Goal: Information Seeking & Learning: Check status

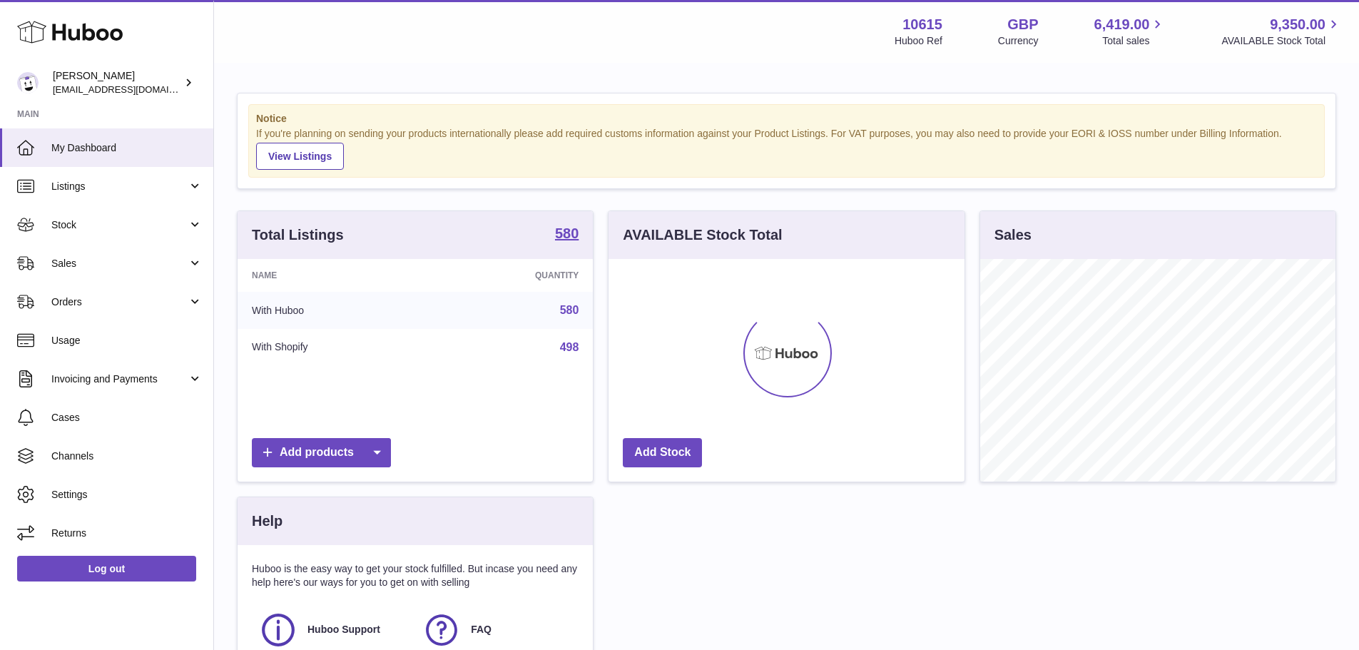
scroll to position [223, 356]
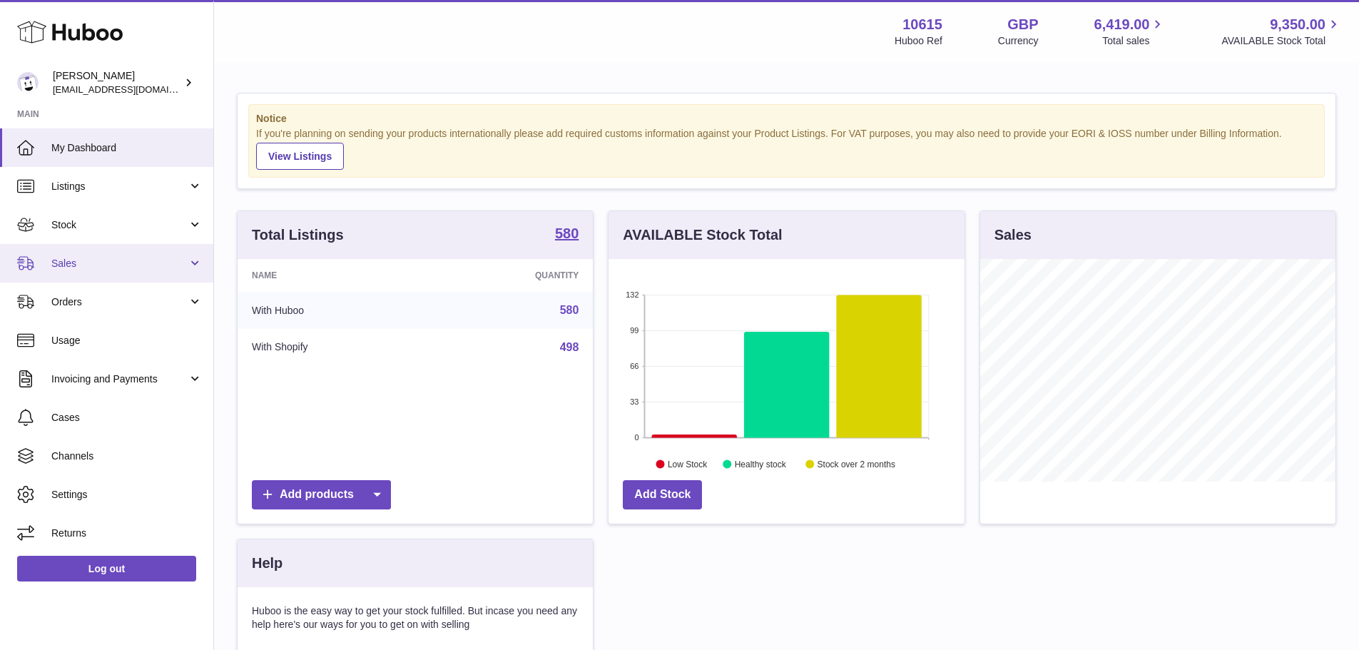
click at [98, 254] on link "Sales" at bounding box center [106, 263] width 213 height 39
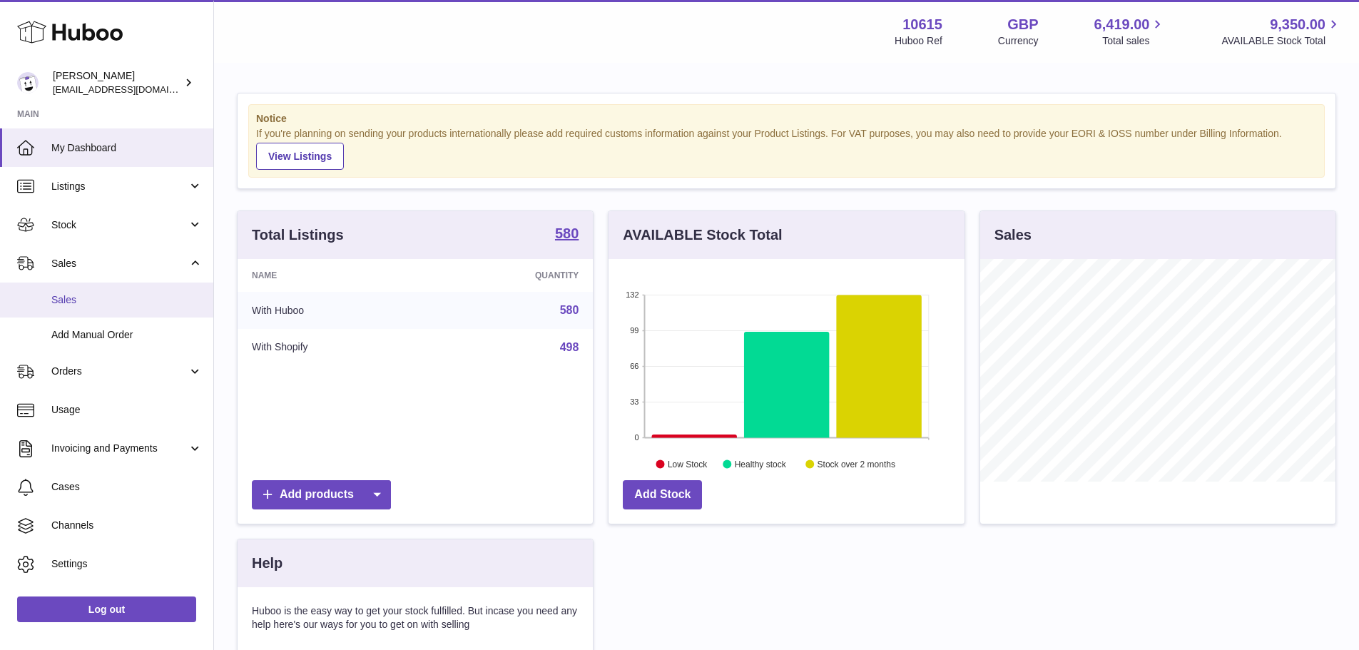
click at [84, 295] on span "Sales" at bounding box center [126, 300] width 151 height 14
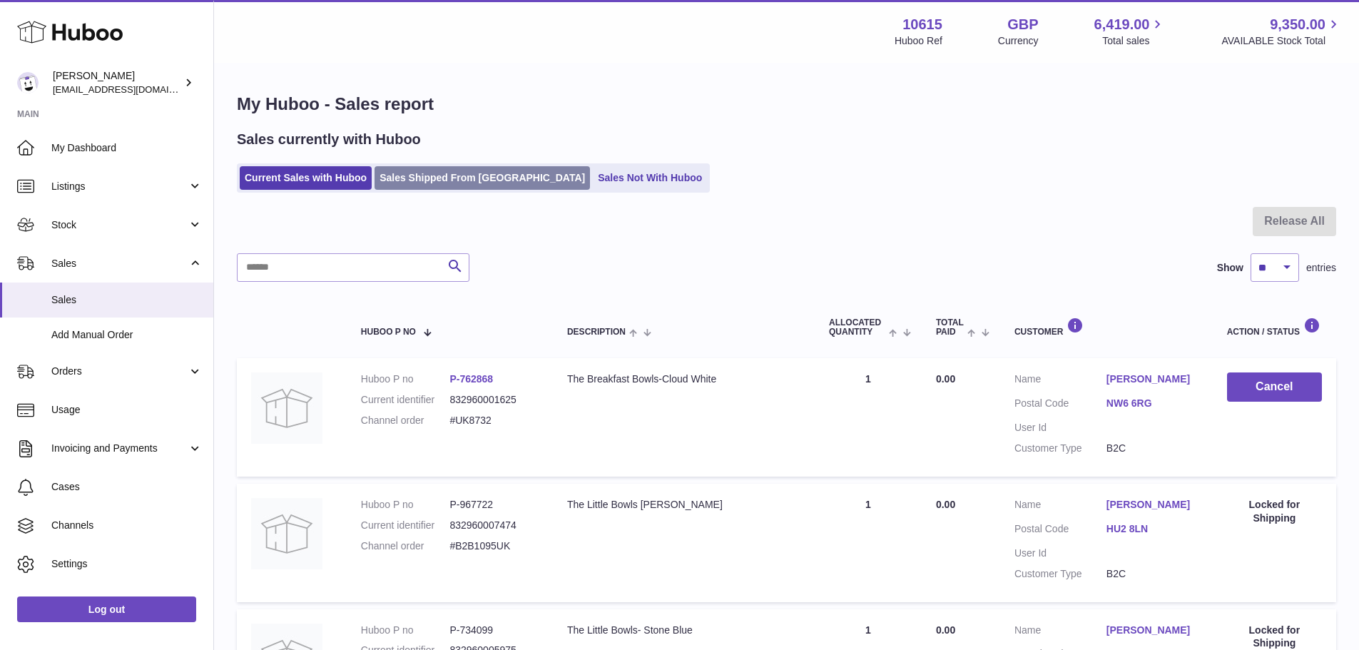
click at [493, 183] on link "Sales Shipped From [GEOGRAPHIC_DATA]" at bounding box center [482, 178] width 215 height 24
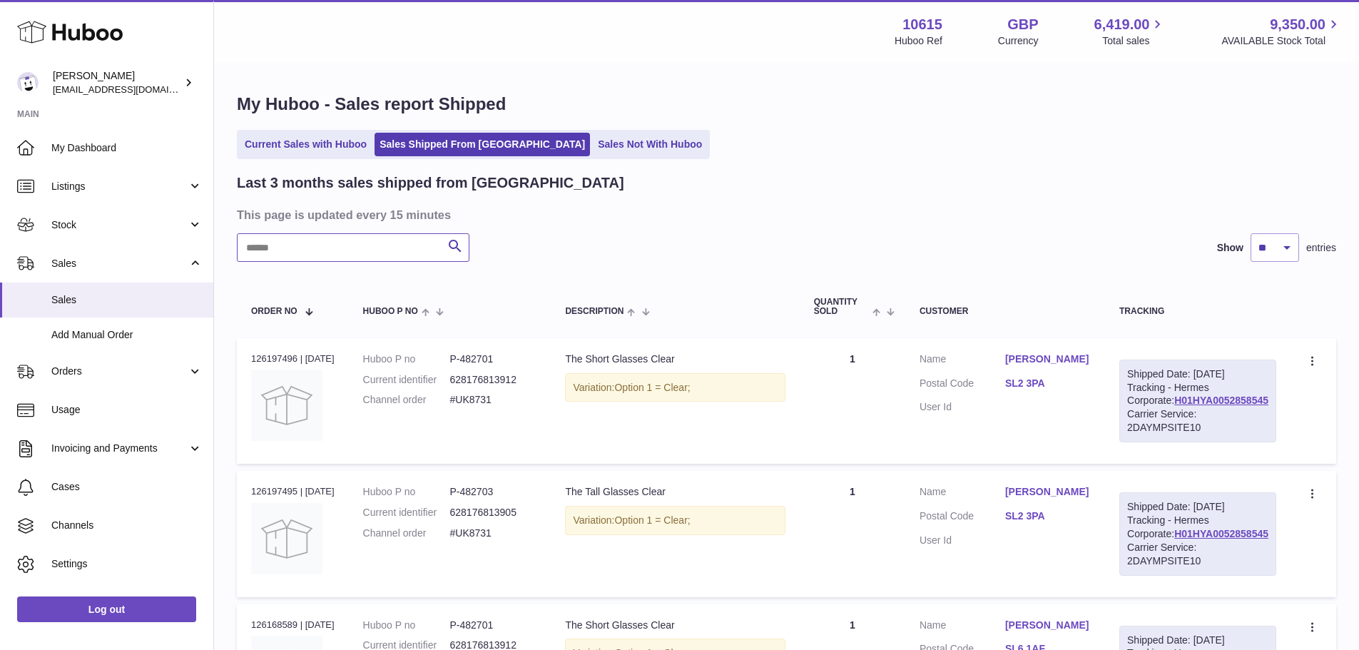
click at [335, 246] on input "text" at bounding box center [353, 247] width 233 height 29
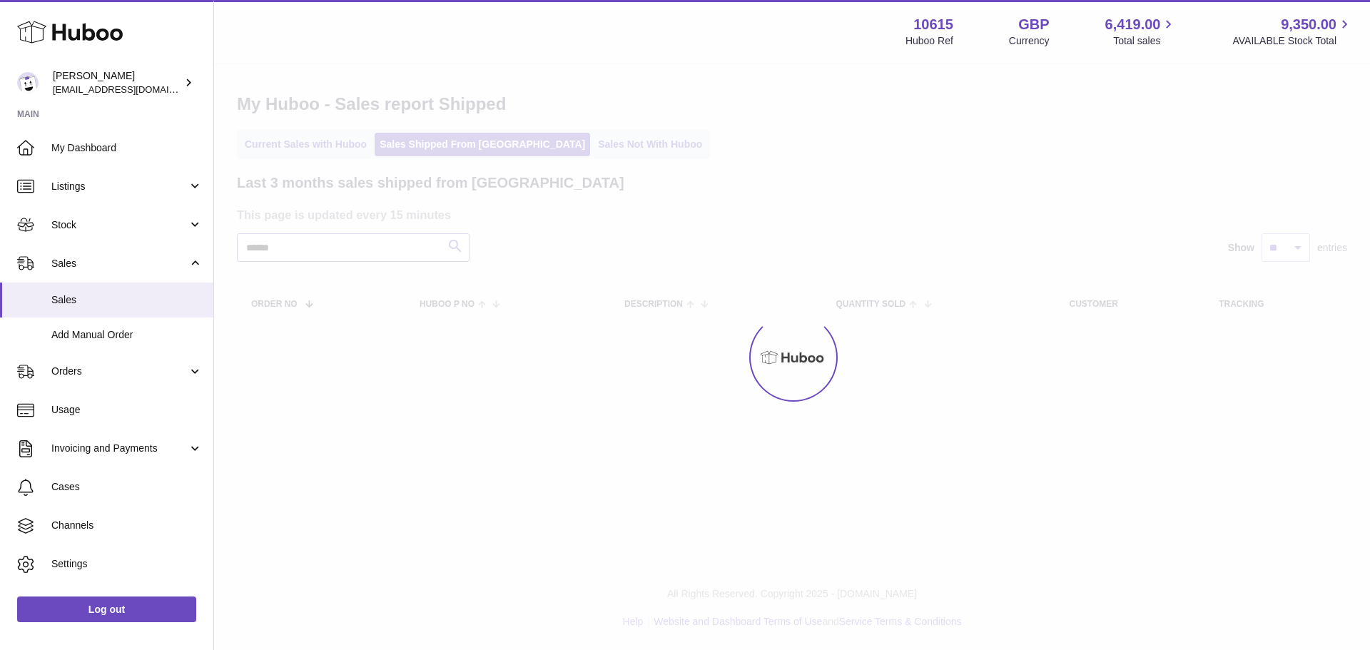
type input "*******"
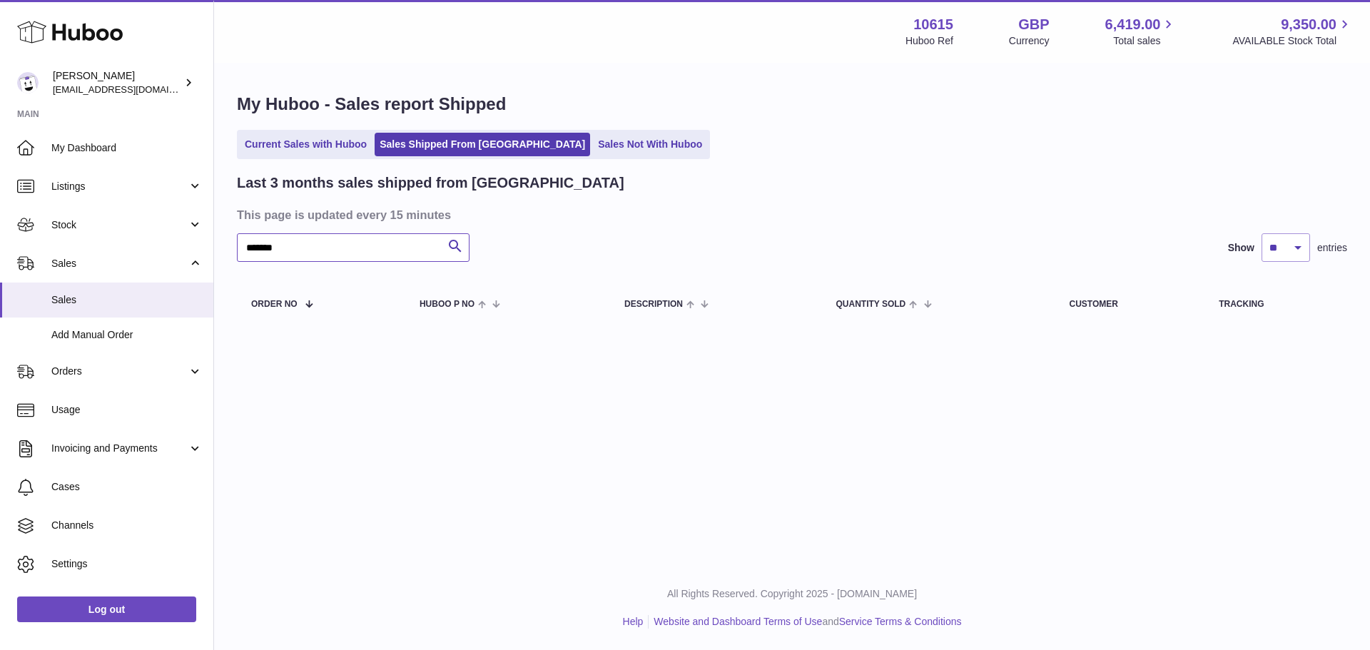
drag, startPoint x: 335, startPoint y: 246, endPoint x: 220, endPoint y: 250, distance: 114.9
click at [220, 250] on div "My Huboo - Sales report Shipped Current Sales with Huboo Sales Shipped From Hub…" at bounding box center [792, 211] width 1156 height 295
type input "*"
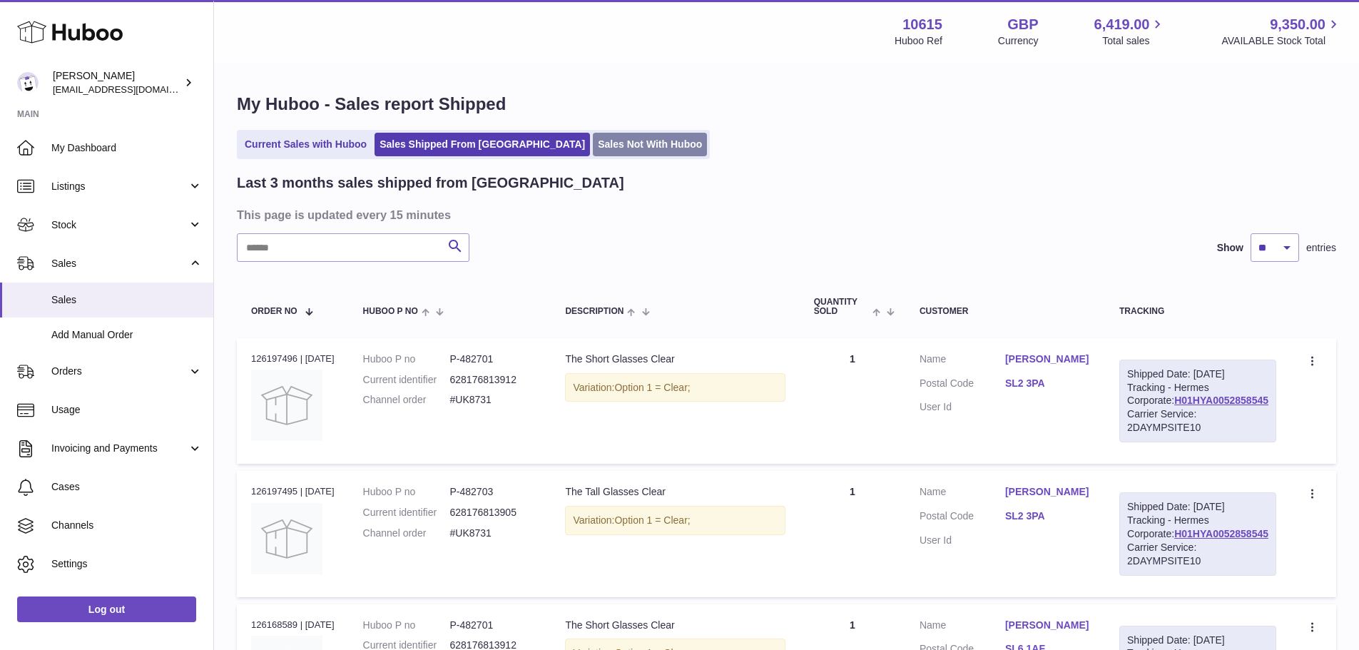
click at [593, 144] on link "Sales Not With Huboo" at bounding box center [650, 145] width 114 height 24
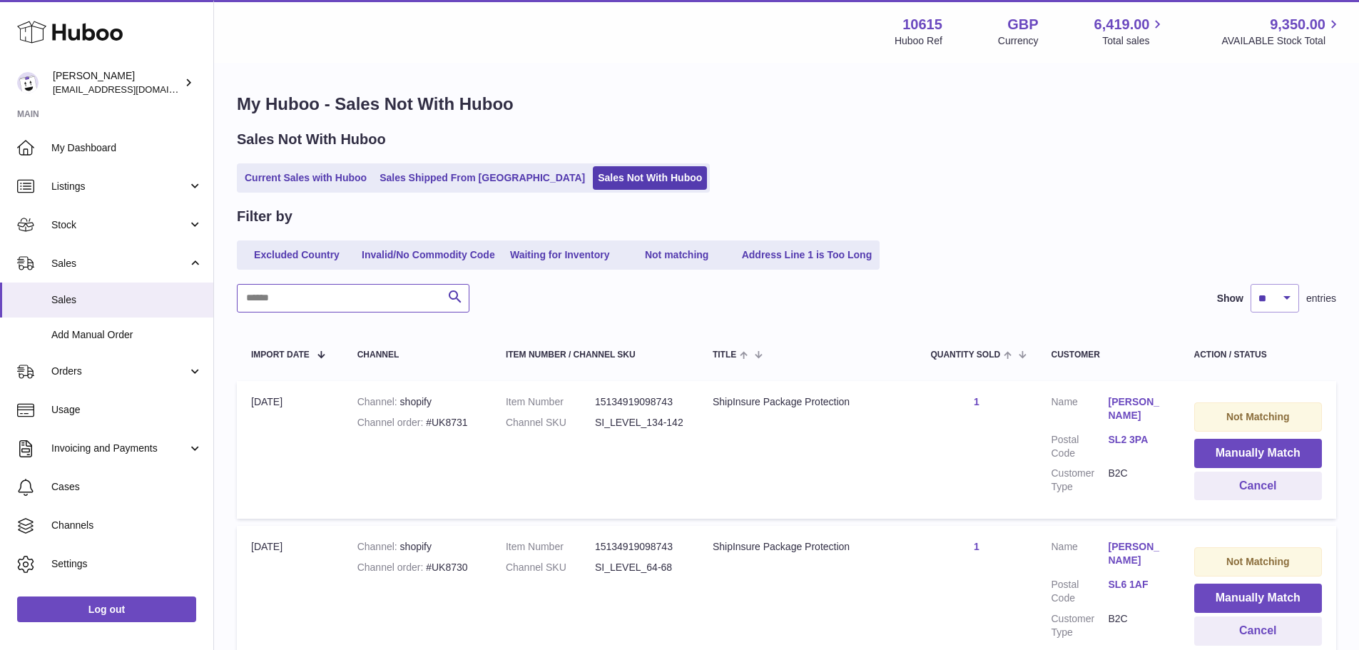
click at [399, 302] on input "text" at bounding box center [353, 298] width 233 height 29
click at [352, 300] on input "text" at bounding box center [353, 298] width 233 height 29
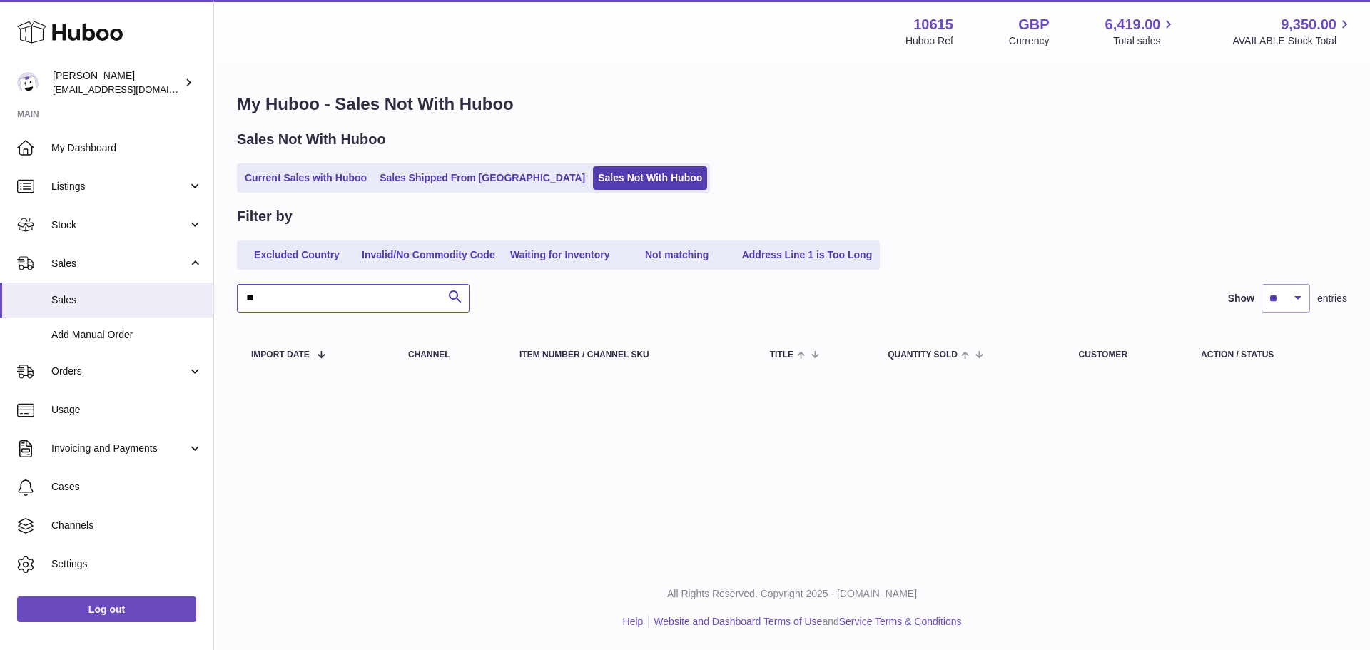
type input "*"
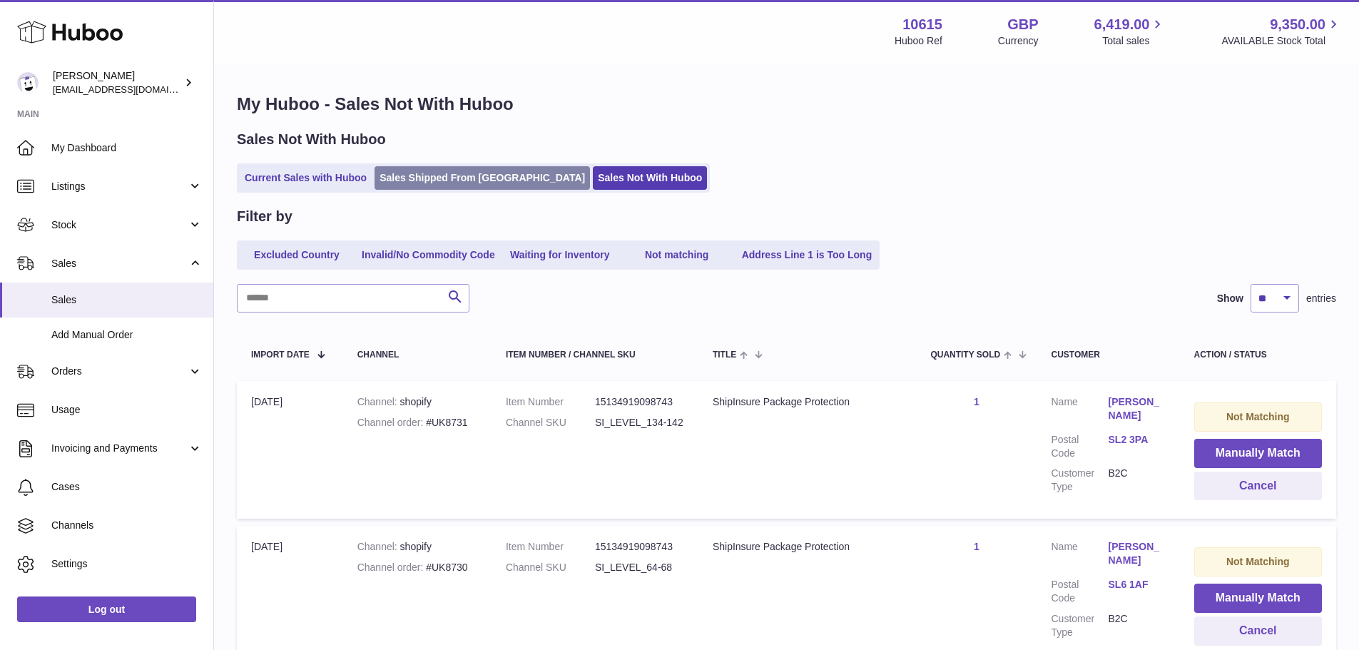
click at [474, 184] on link "Sales Shipped From [GEOGRAPHIC_DATA]" at bounding box center [482, 178] width 215 height 24
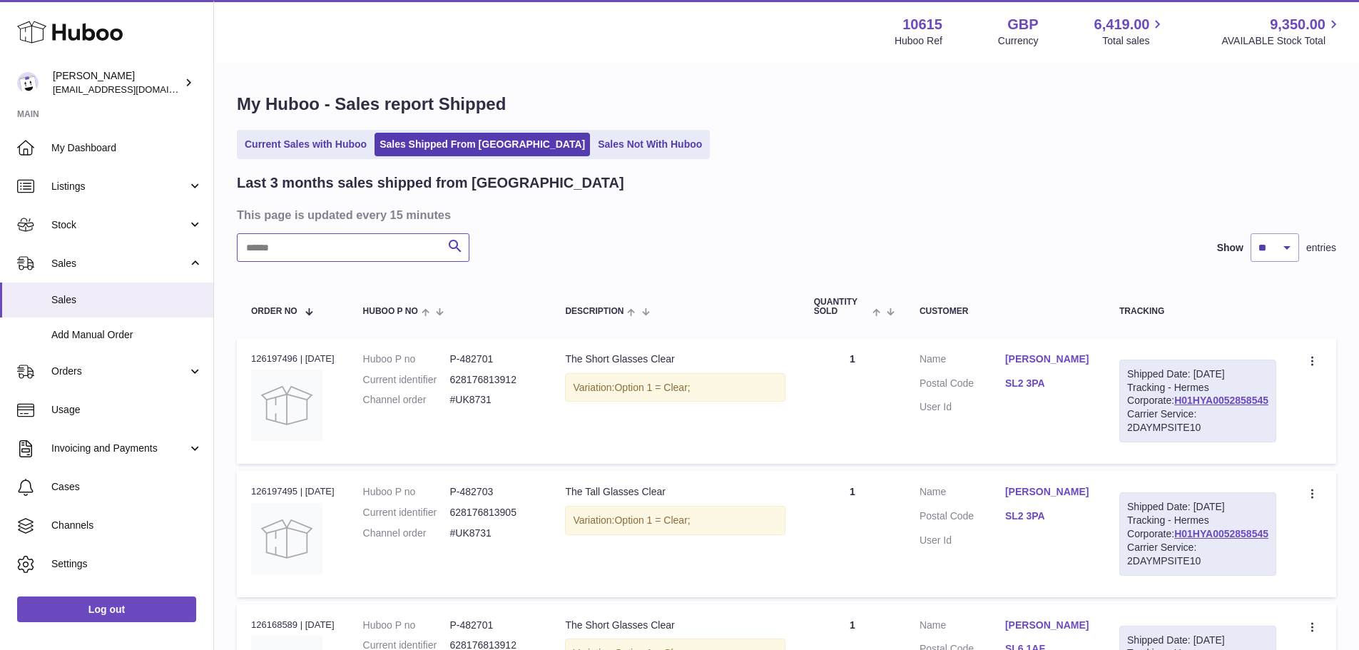
click at [338, 249] on input "text" at bounding box center [353, 247] width 233 height 29
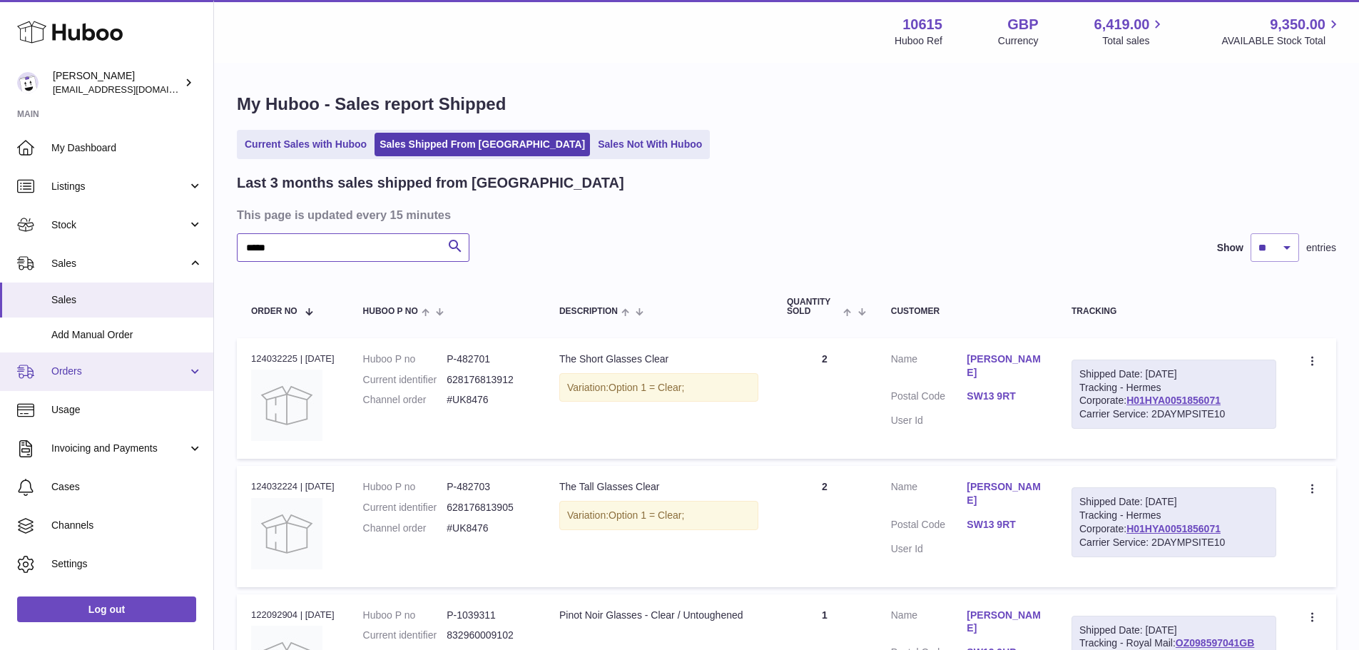
type input "*****"
click at [71, 370] on span "Orders" at bounding box center [119, 372] width 136 height 14
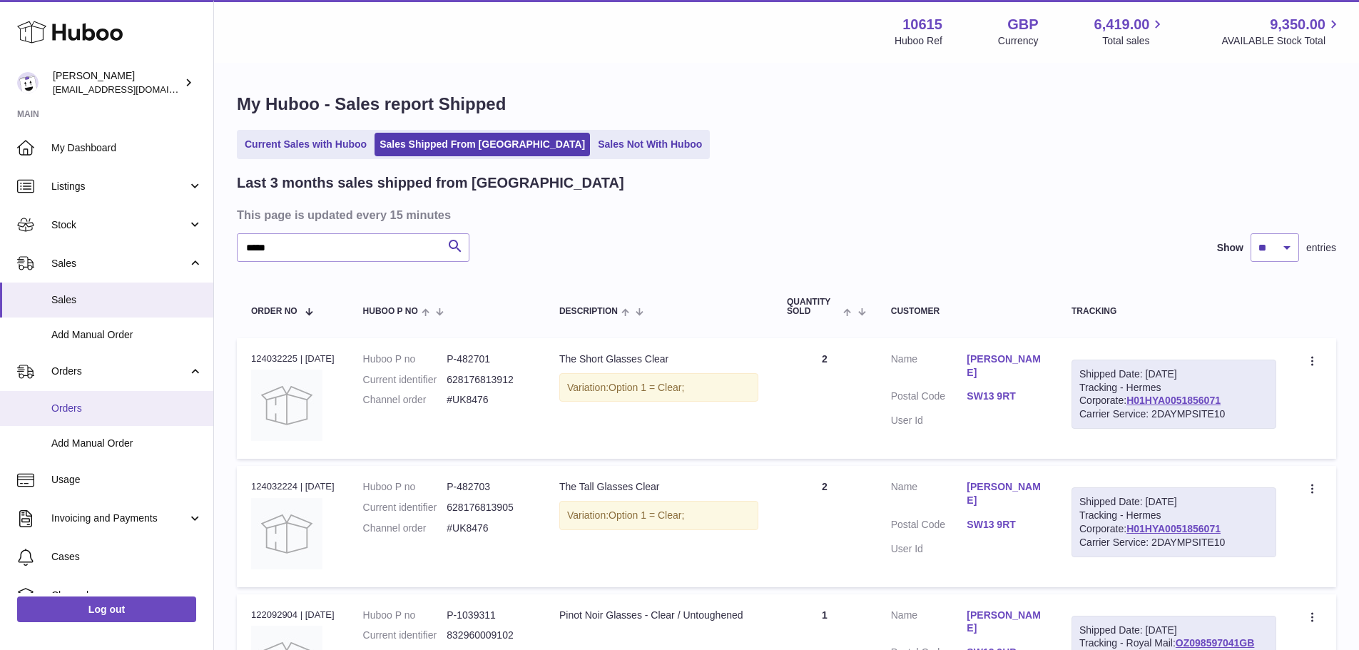
click at [72, 407] on span "Orders" at bounding box center [126, 409] width 151 height 14
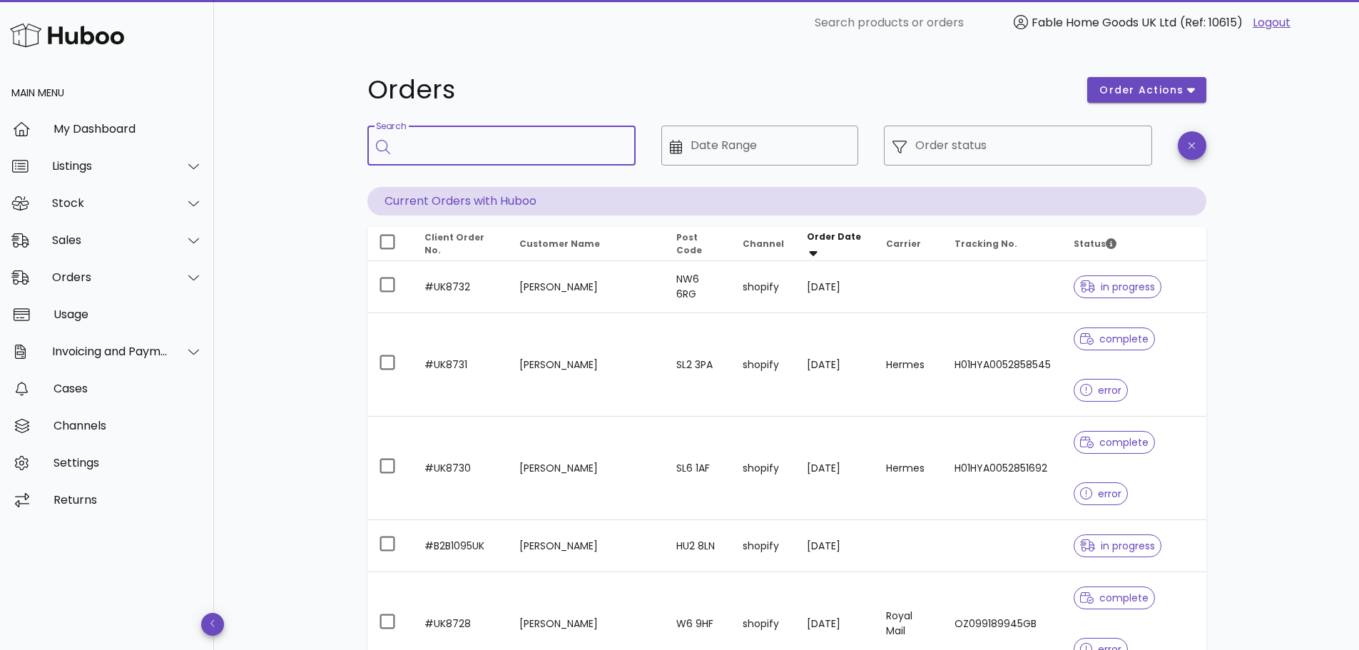
click at [432, 147] on input "Search" at bounding box center [511, 145] width 225 height 23
type input "*******"
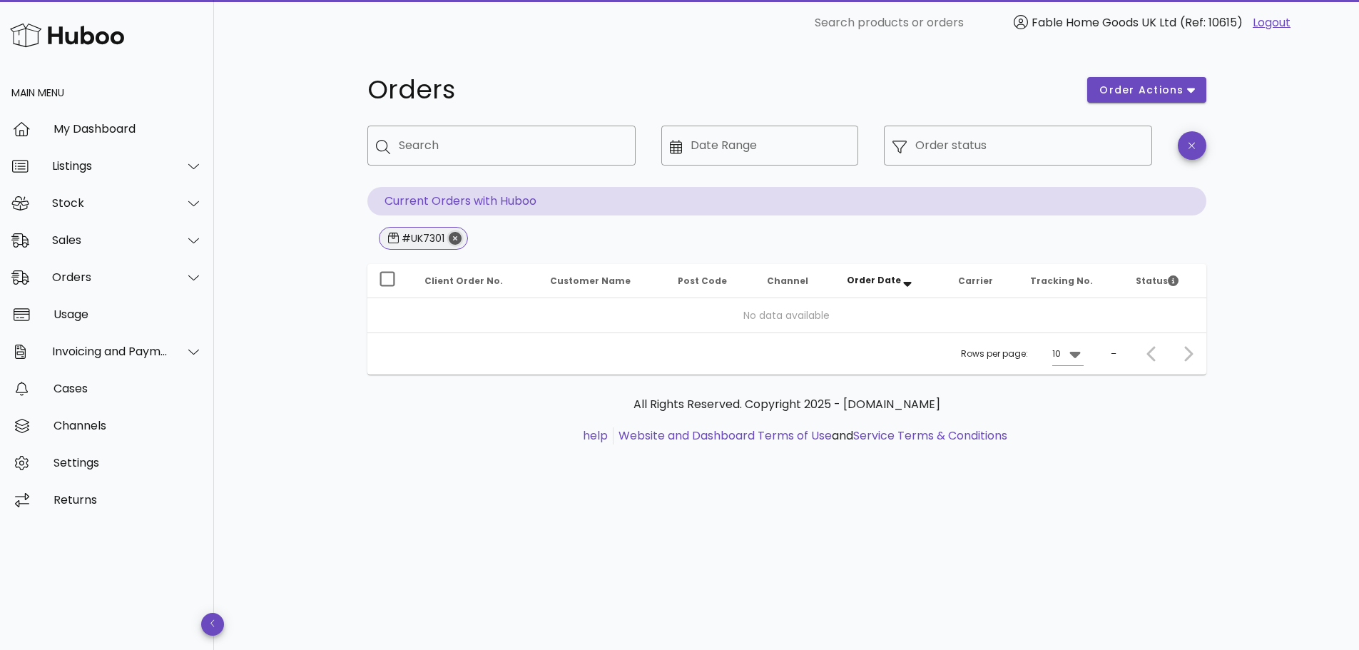
click at [454, 236] on icon "Close" at bounding box center [455, 238] width 13 height 13
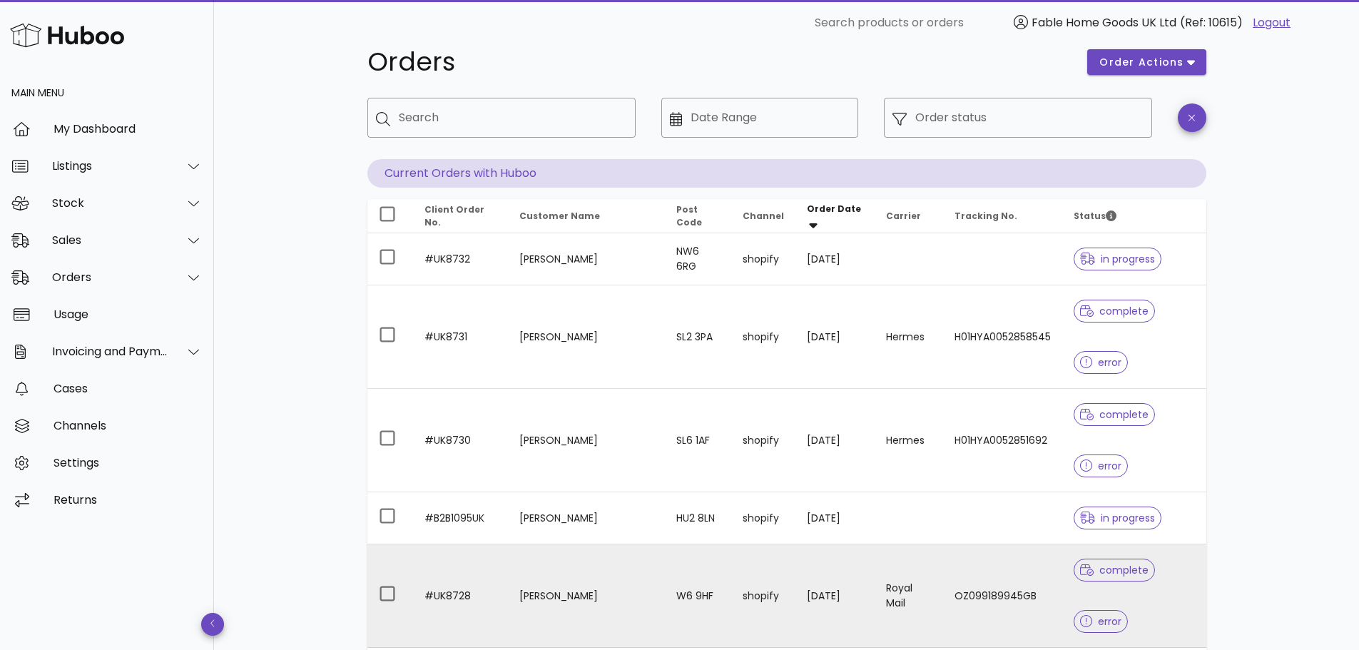
scroll to position [4, 0]
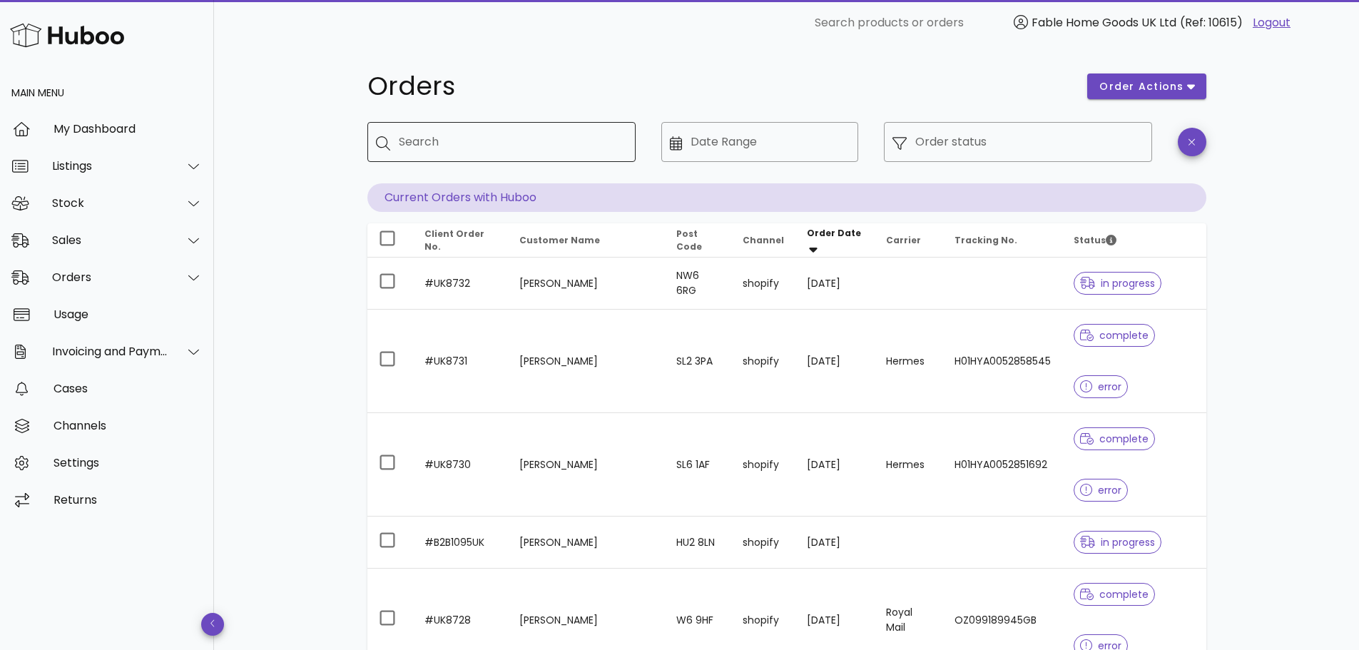
click at [471, 131] on input "Search" at bounding box center [511, 142] width 225 height 23
type input "*****"
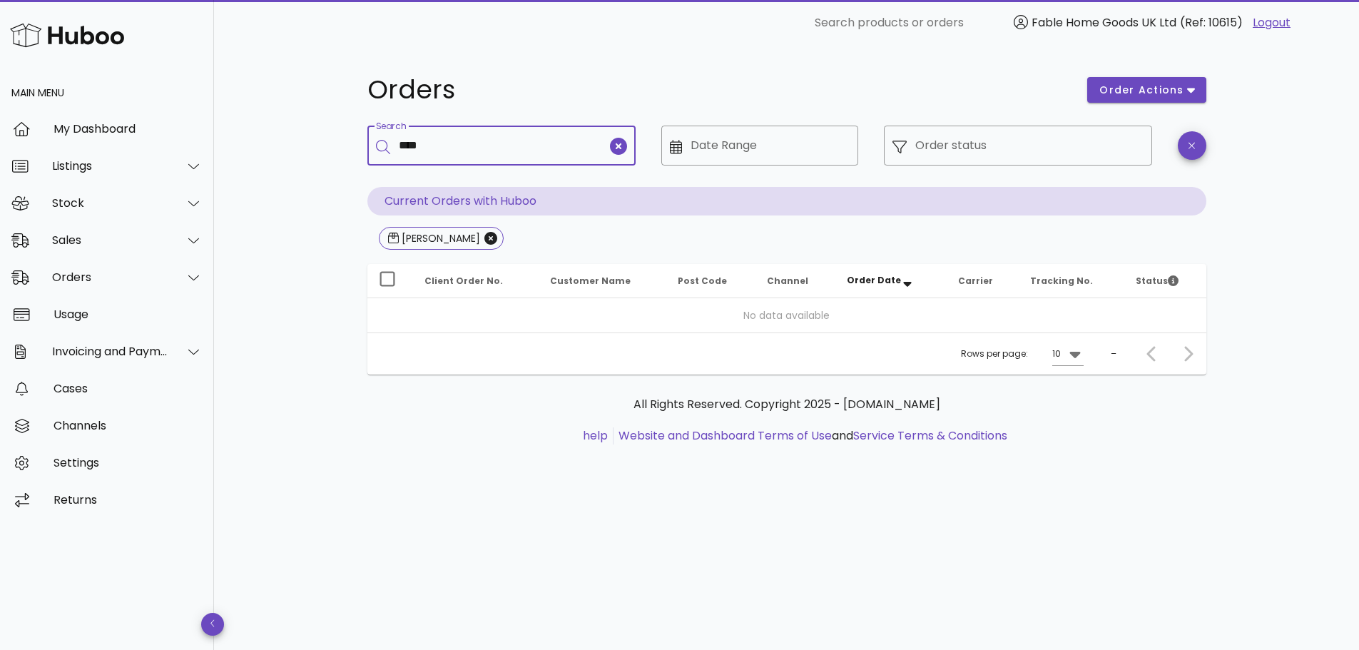
type input "****"
click at [484, 236] on icon "Close" at bounding box center [490, 238] width 13 height 13
click at [439, 238] on icon "Close" at bounding box center [437, 238] width 13 height 13
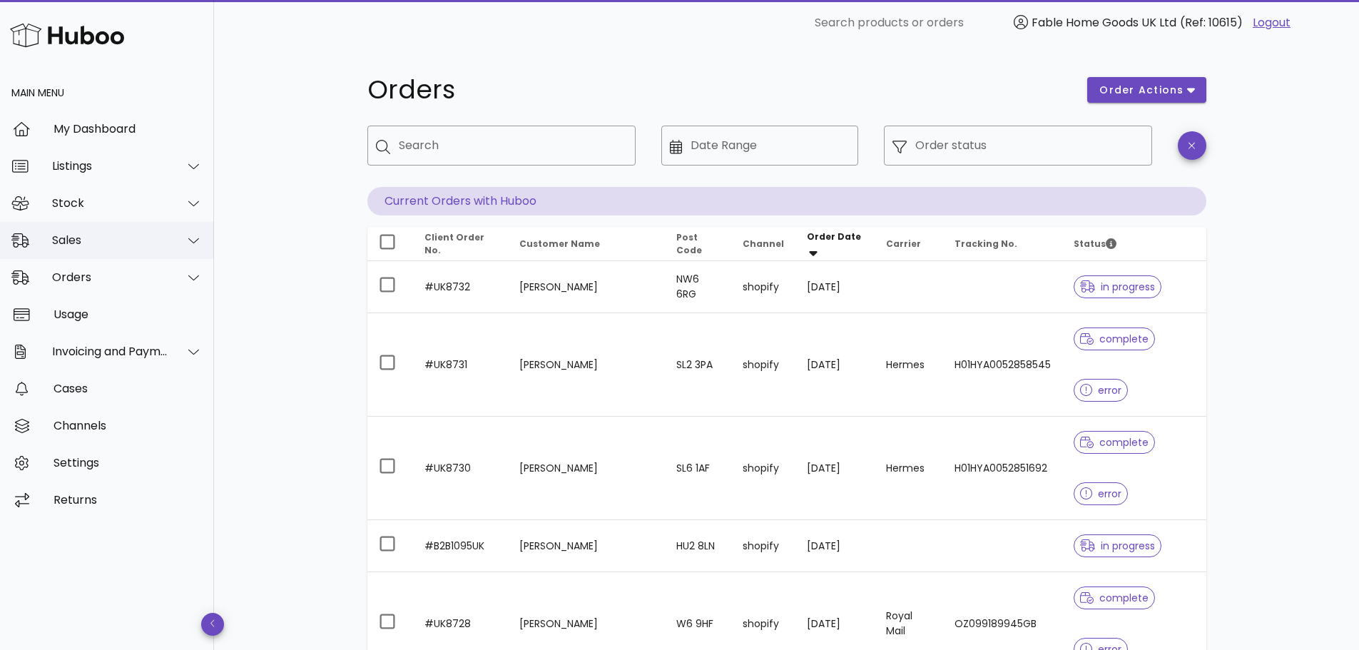
click at [73, 239] on div "Sales" at bounding box center [110, 240] width 116 height 14
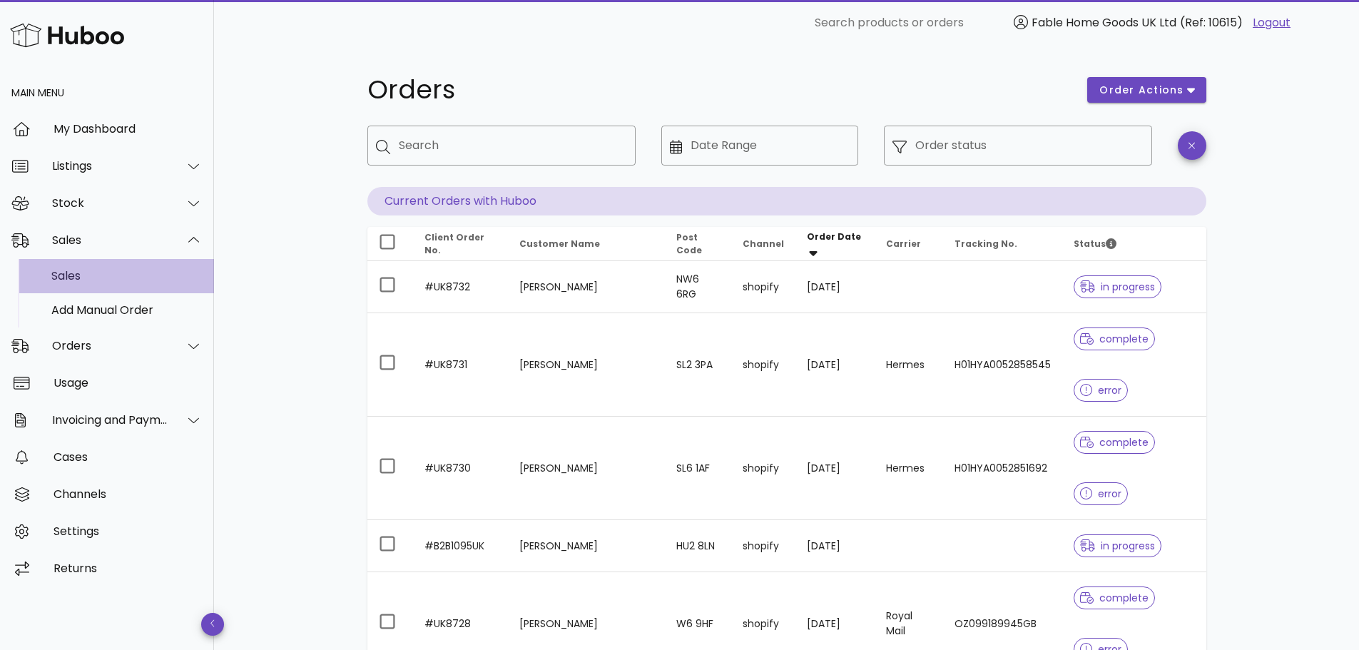
click at [74, 273] on div "Sales" at bounding box center [126, 276] width 151 height 14
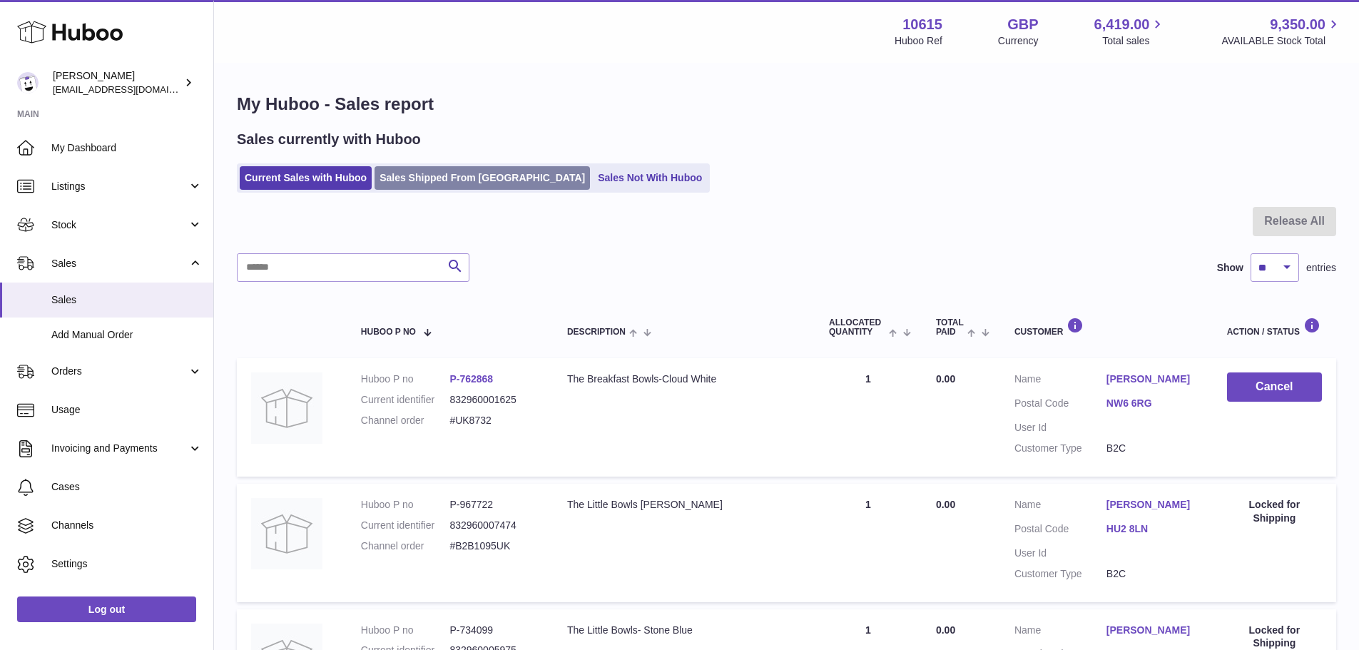
click at [427, 180] on link "Sales Shipped From [GEOGRAPHIC_DATA]" at bounding box center [482, 178] width 215 height 24
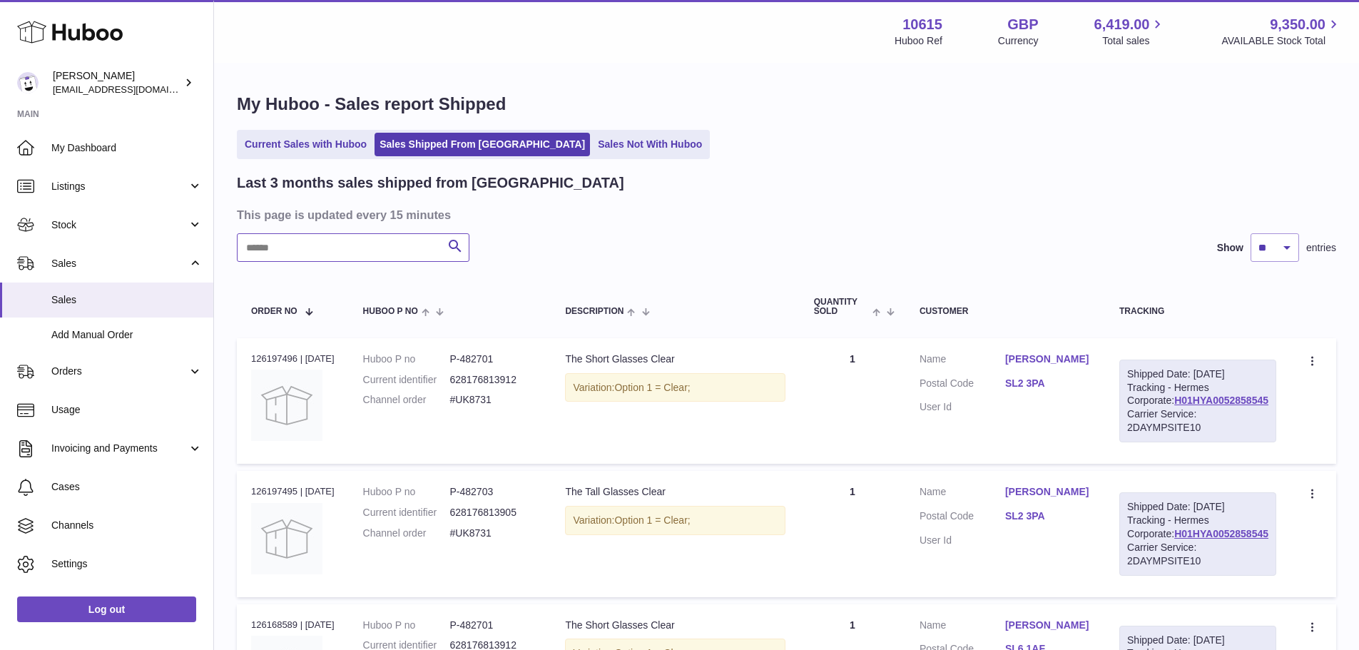
click at [359, 244] on input "text" at bounding box center [353, 247] width 233 height 29
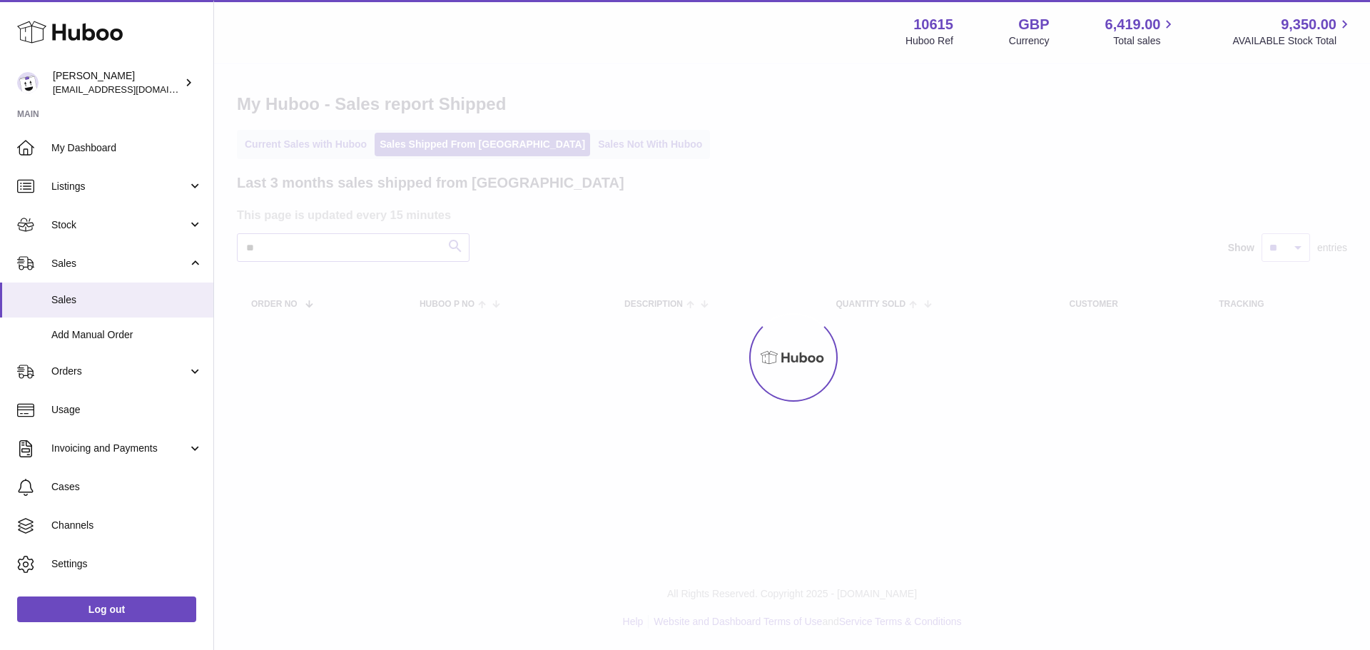
type input "*"
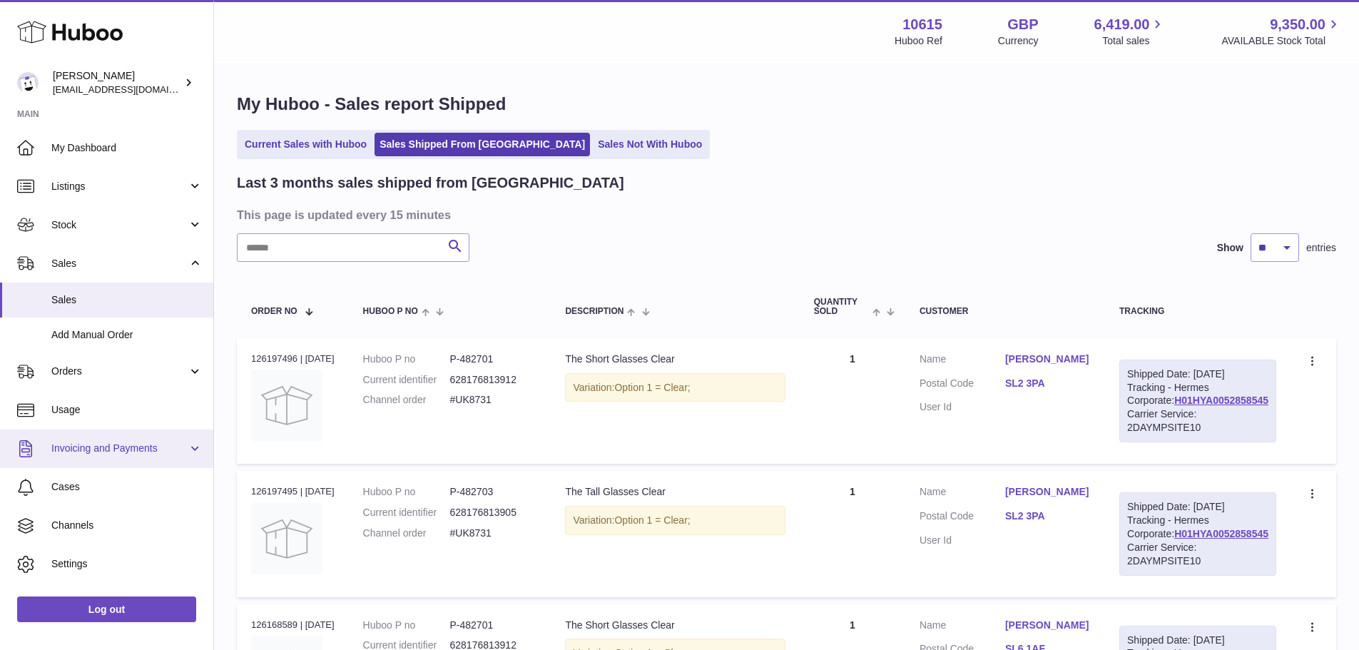
click at [165, 447] on span "Invoicing and Payments" at bounding box center [119, 449] width 136 height 14
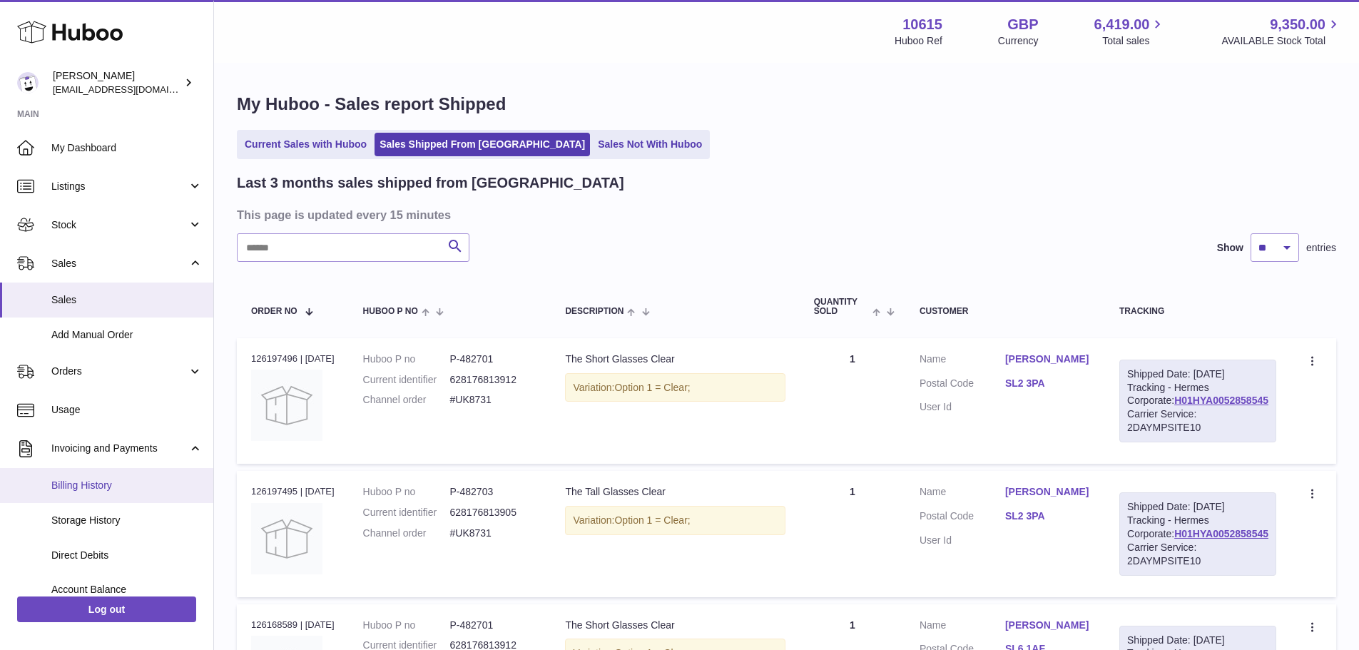
scroll to position [71, 0]
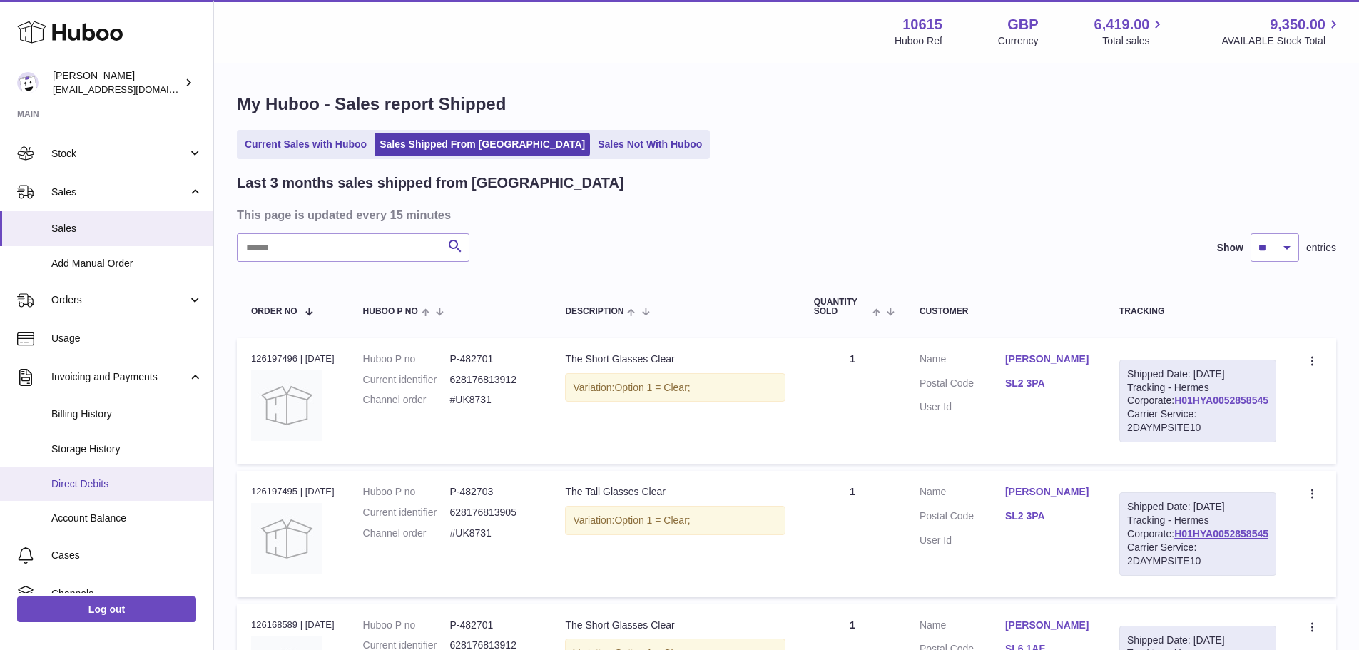
click at [111, 482] on span "Direct Debits" at bounding box center [126, 484] width 151 height 14
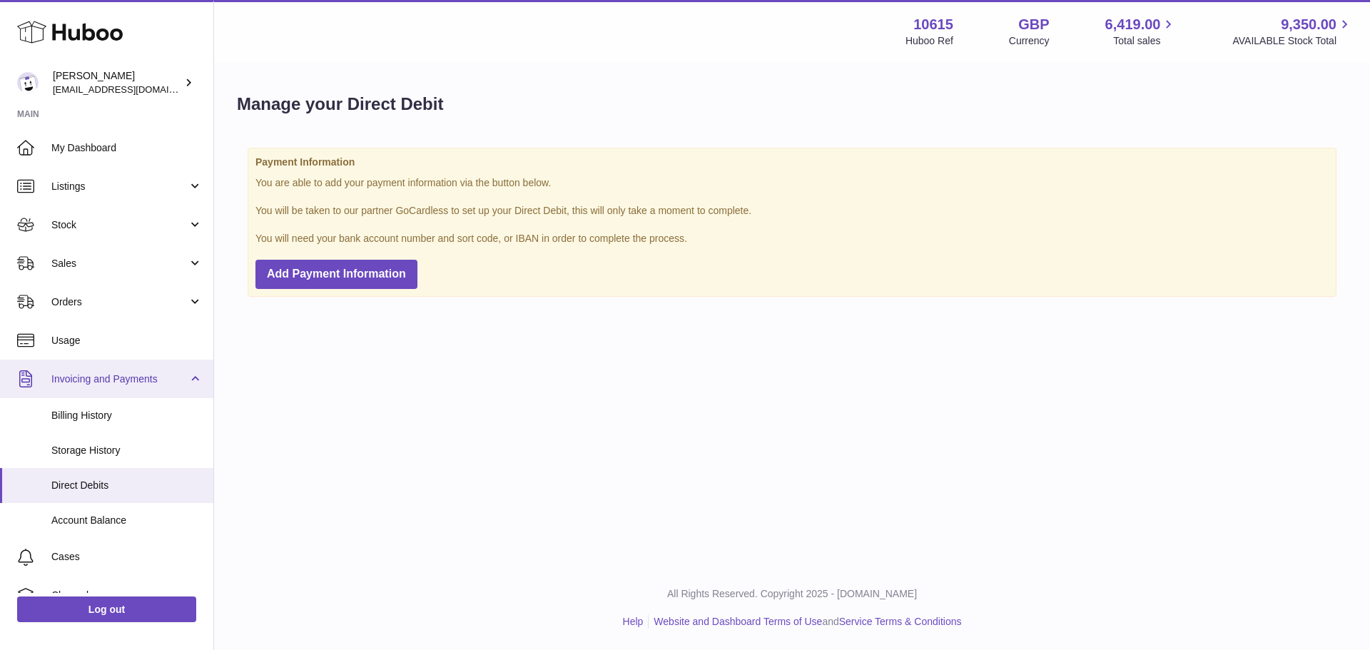
click at [138, 384] on span "Invoicing and Payments" at bounding box center [119, 379] width 136 height 14
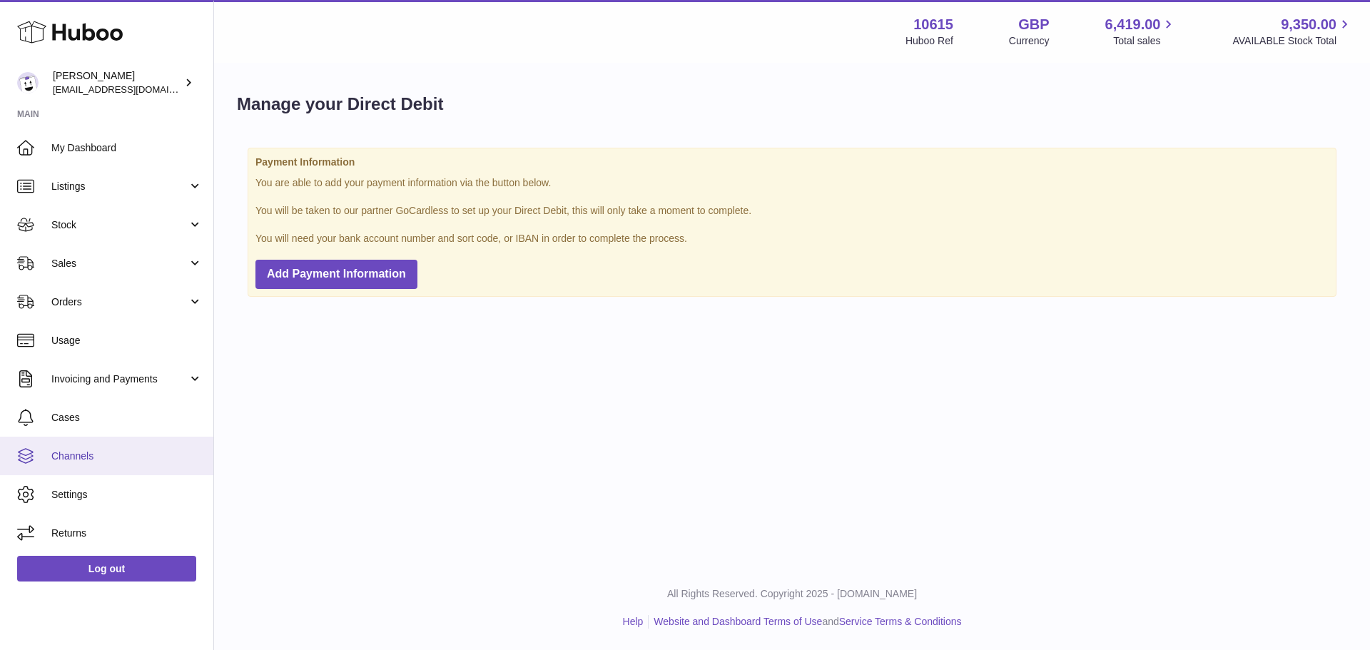
click at [115, 461] on span "Channels" at bounding box center [126, 456] width 151 height 14
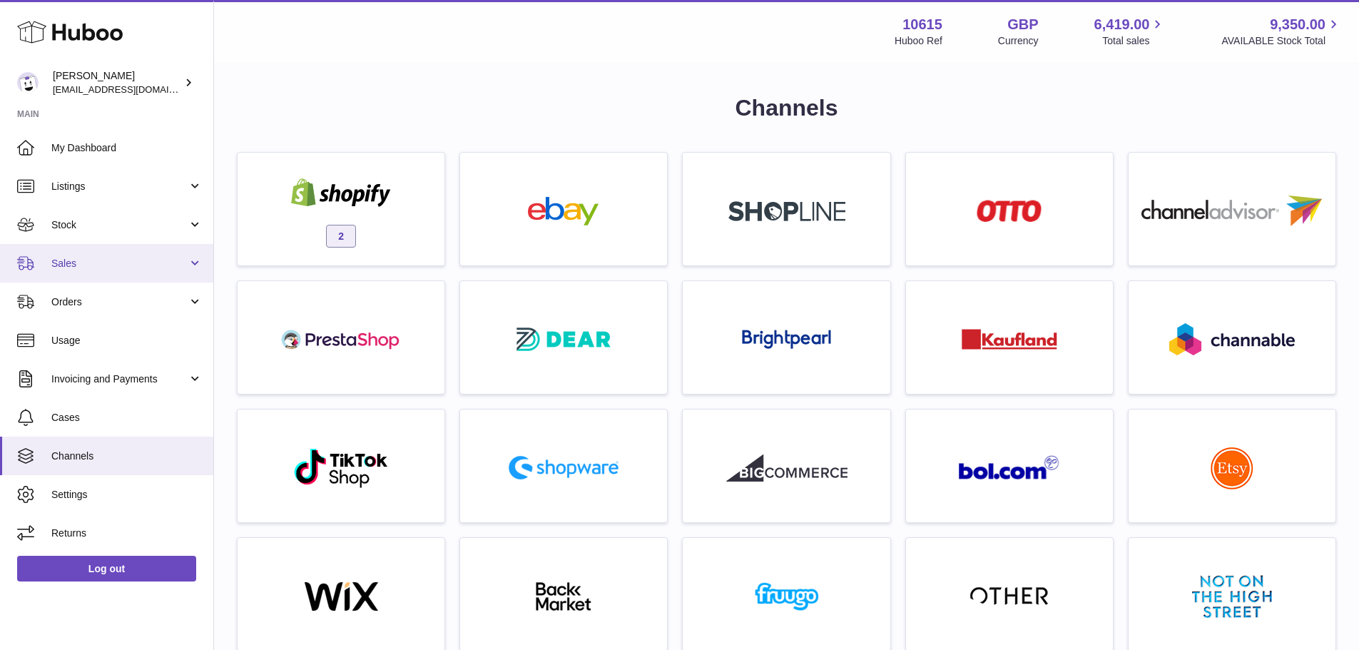
click at [76, 258] on span "Sales" at bounding box center [119, 264] width 136 height 14
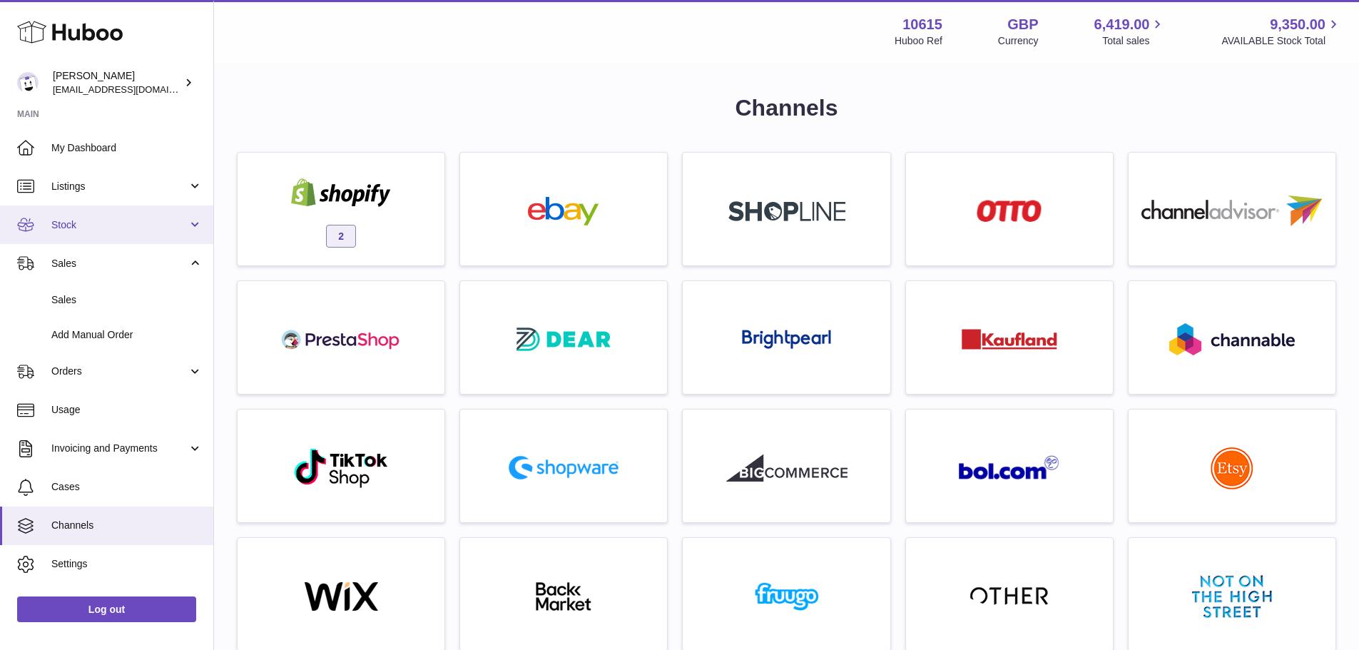
click at [75, 220] on span "Stock" at bounding box center [119, 225] width 136 height 14
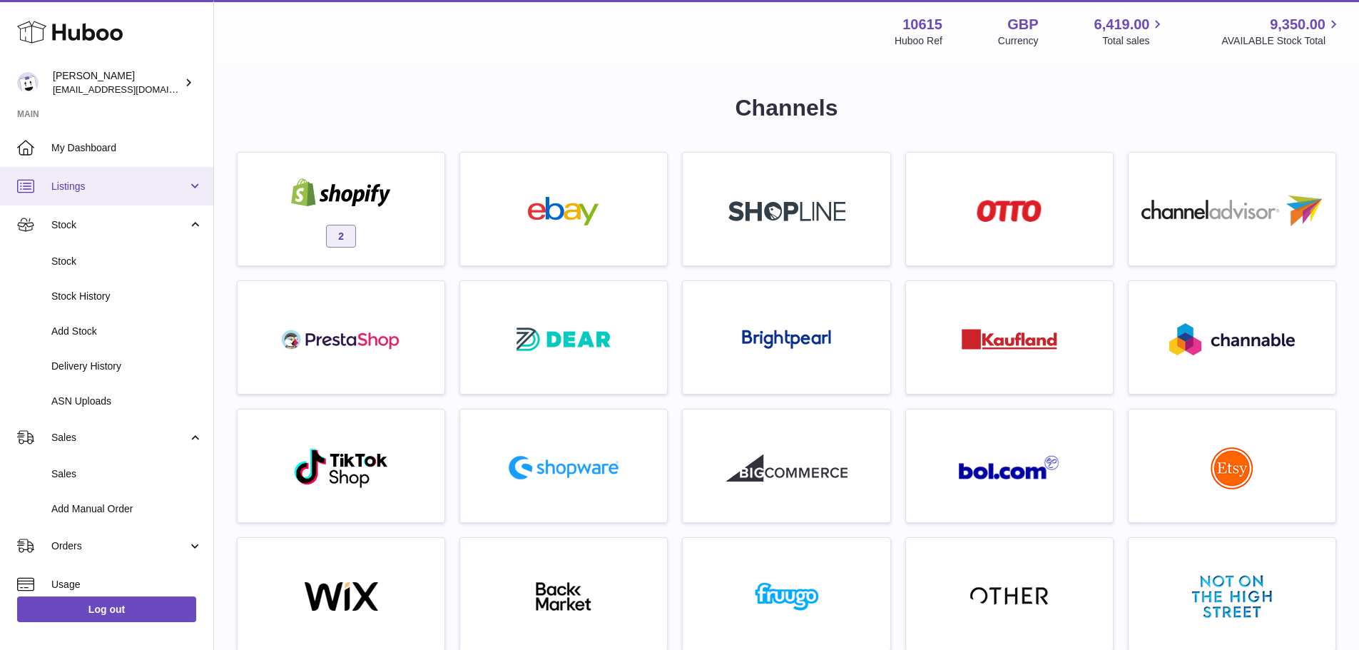
click at [75, 172] on link "Listings" at bounding box center [106, 186] width 213 height 39
